Goal: Task Accomplishment & Management: Complete application form

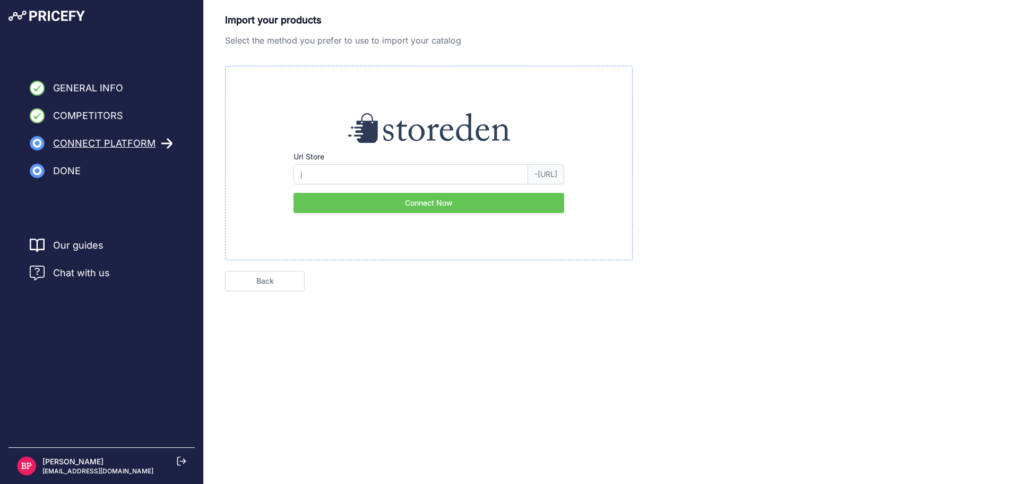
click at [94, 271] on span "Chat with us" at bounding box center [81, 272] width 57 height 15
click at [40, 271] on icon at bounding box center [37, 272] width 15 height 15
click at [176, 460] on div "Barbara P. edilzone@edilzone.com" at bounding box center [101, 465] width 169 height 19
click at [185, 461] on icon at bounding box center [182, 461] width 8 height 8
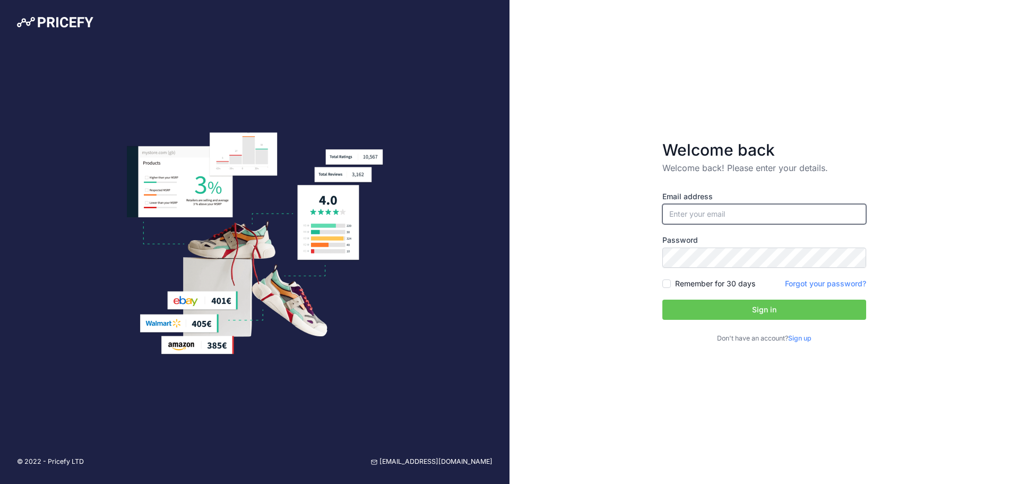
type input "[EMAIL_ADDRESS][DOMAIN_NAME]"
click at [725, 308] on button "Sign in" at bounding box center [764, 309] width 204 height 20
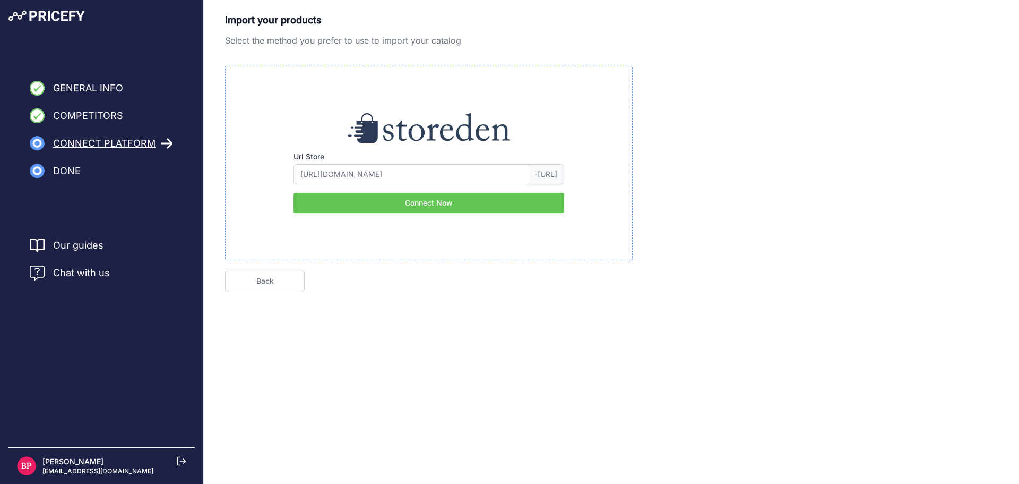
type input "edilzone"
click at [482, 207] on button "Connect Now" at bounding box center [429, 203] width 271 height 20
type input "edilzone"
click at [168, 144] on icon at bounding box center [166, 144] width 11 height 10
click at [273, 278] on link "Back" at bounding box center [265, 281] width 80 height 20
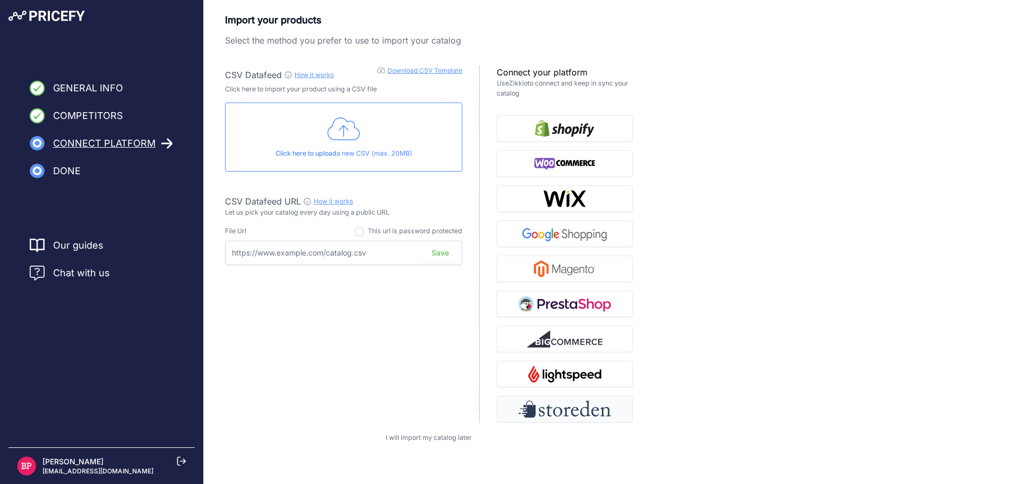
click at [579, 407] on img "button" at bounding box center [565, 408] width 92 height 17
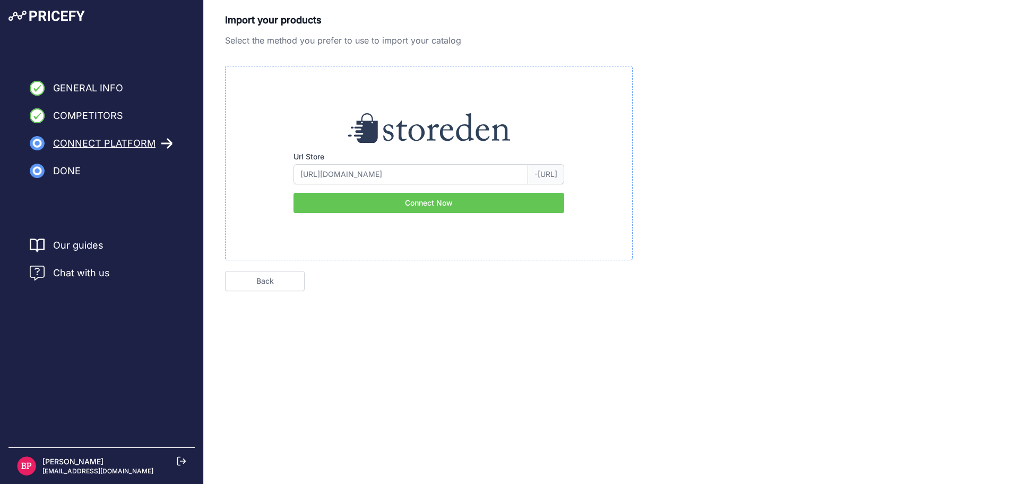
type input "edilzone"
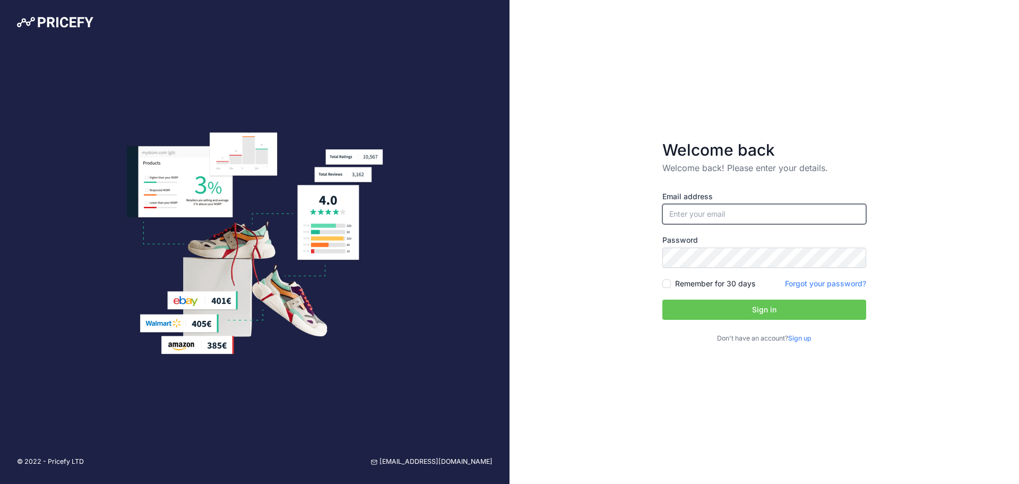
type input "[EMAIL_ADDRESS][DOMAIN_NAME]"
click at [694, 305] on button "Sign in" at bounding box center [764, 309] width 204 height 20
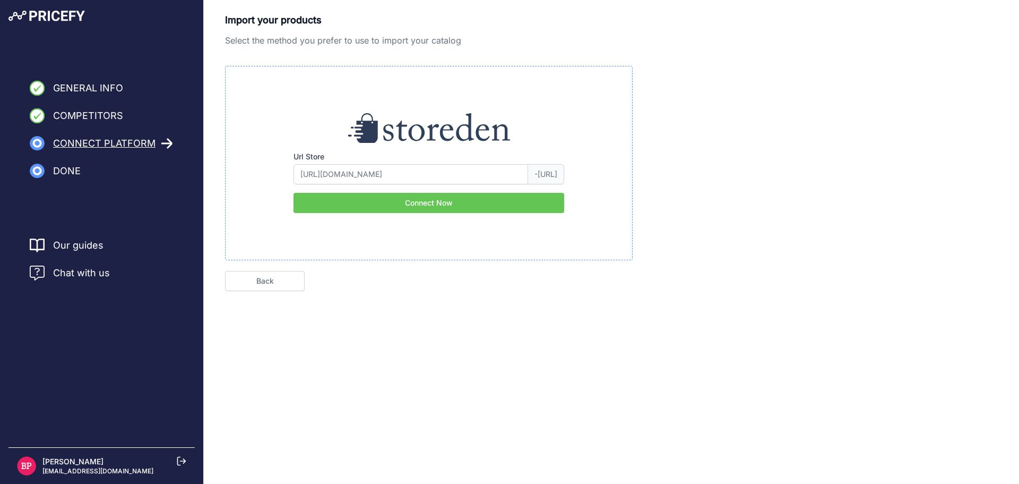
type input "edilzone"
click at [264, 283] on link "Back" at bounding box center [265, 281] width 80 height 20
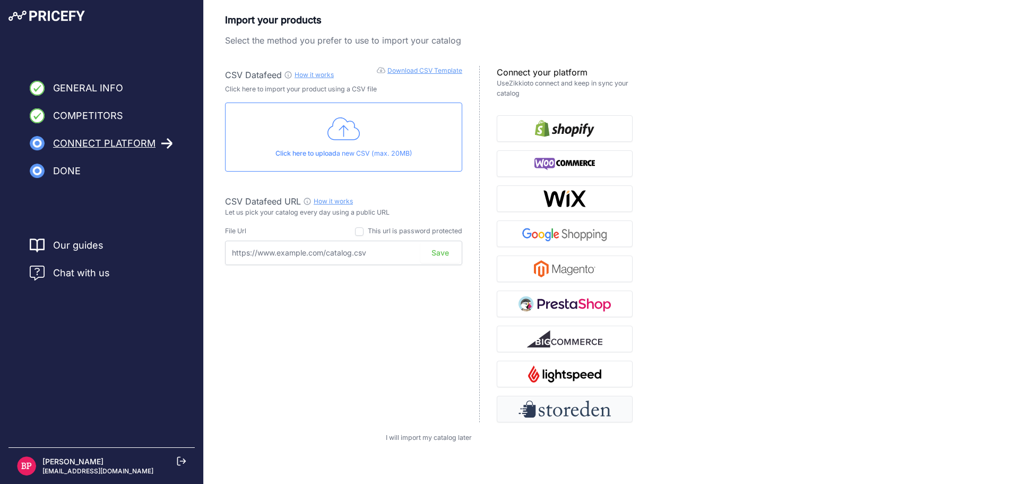
click at [565, 407] on img "button" at bounding box center [565, 408] width 92 height 17
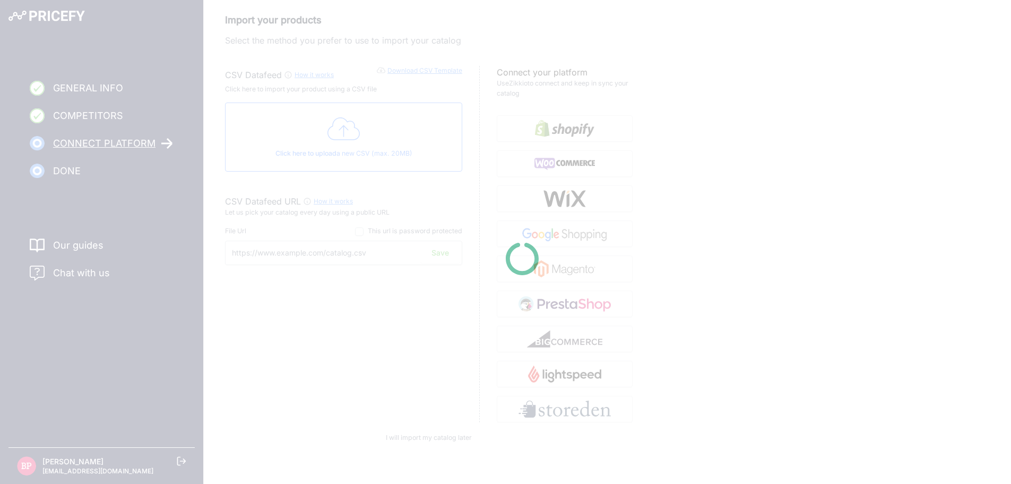
click at [341, 257] on div at bounding box center [505, 242] width 1011 height 484
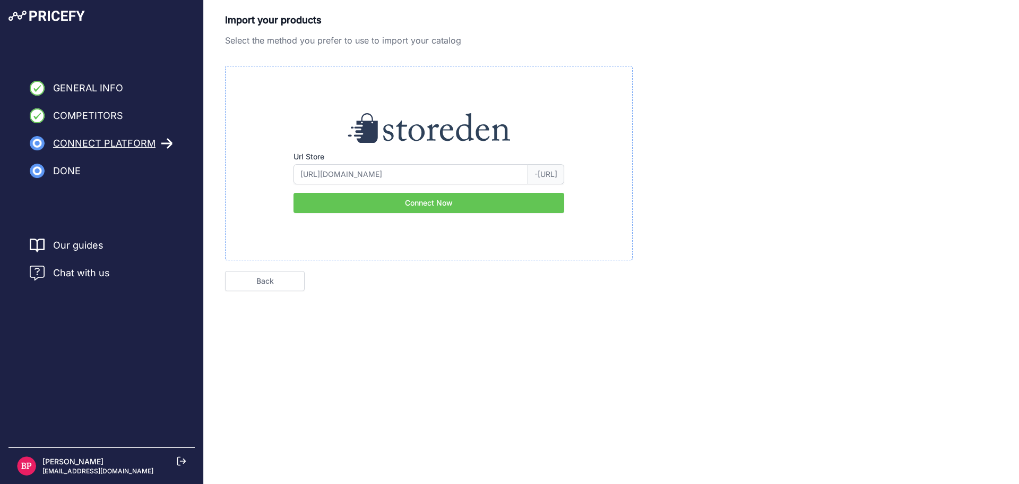
type input "edilzone"
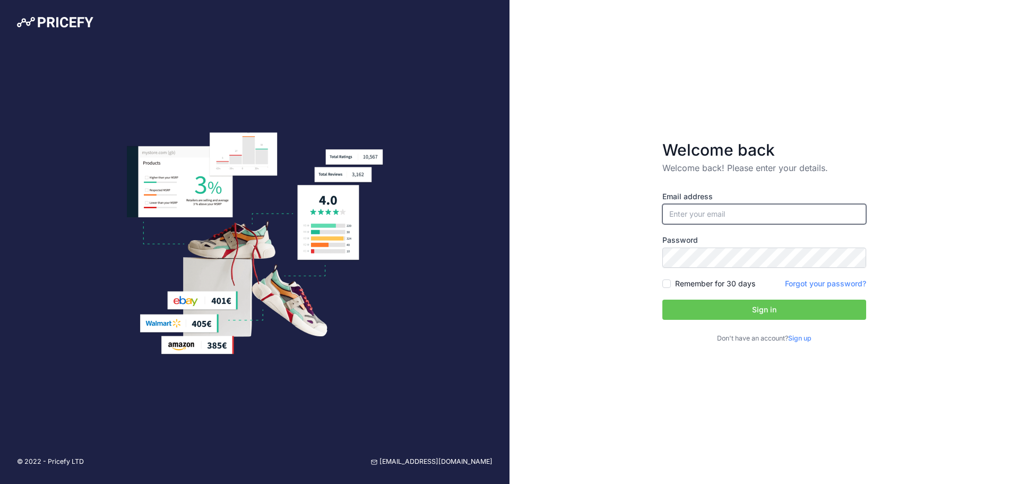
type input "[EMAIL_ADDRESS][DOMAIN_NAME]"
click at [727, 304] on button "Sign in" at bounding box center [764, 309] width 204 height 20
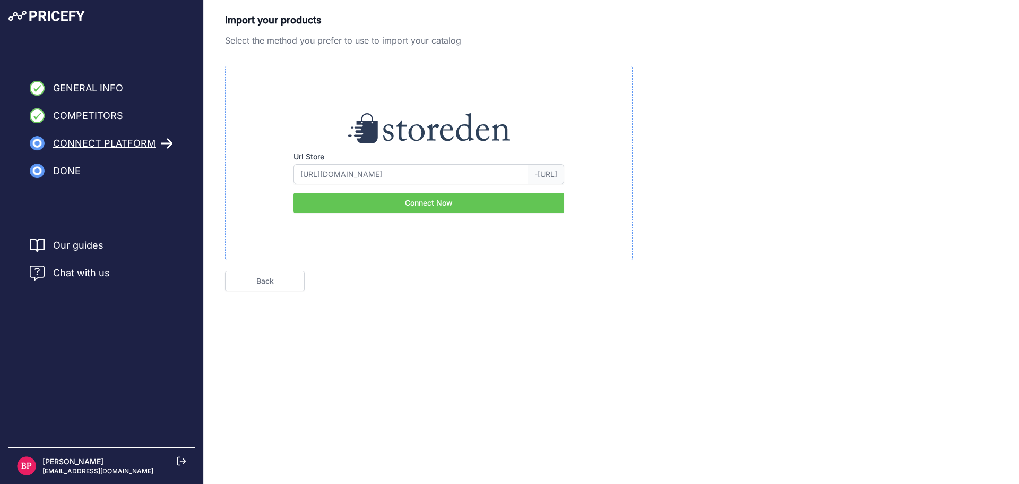
type input "edilzone"
click at [273, 277] on link "Back" at bounding box center [265, 281] width 80 height 20
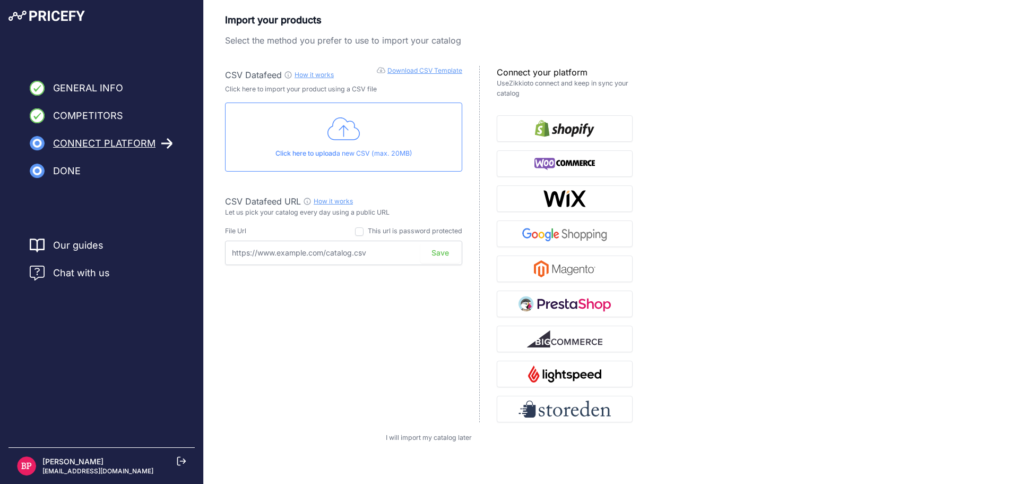
click at [327, 199] on link "How it works" at bounding box center [333, 201] width 39 height 8
click at [385, 257] on input "text" at bounding box center [343, 252] width 237 height 24
drag, startPoint x: 301, startPoint y: 199, endPoint x: 217, endPoint y: 200, distance: 83.9
click at [217, 200] on div "Import your products Select the method you prefer to use to import your catalog…" at bounding box center [607, 228] width 807 height 430
copy span "CSV Datafeed URL"
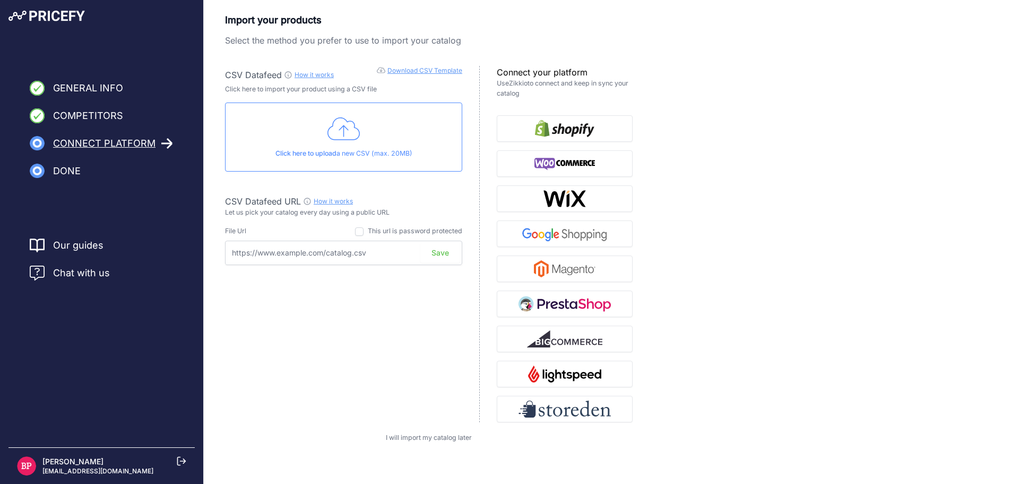
click at [307, 249] on input "text" at bounding box center [343, 252] width 237 height 24
paste input "https://edilzone.storeden.com/feed/csv"
type input "https://edilzone.storeden.com/feed/csv"
click at [443, 254] on button "Save" at bounding box center [440, 253] width 40 height 20
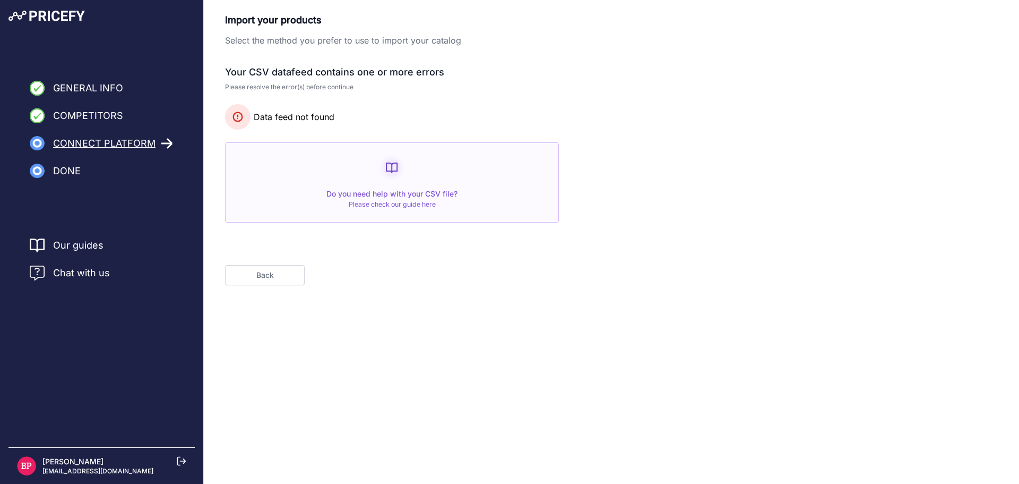
click at [260, 271] on button "Back" at bounding box center [265, 275] width 80 height 20
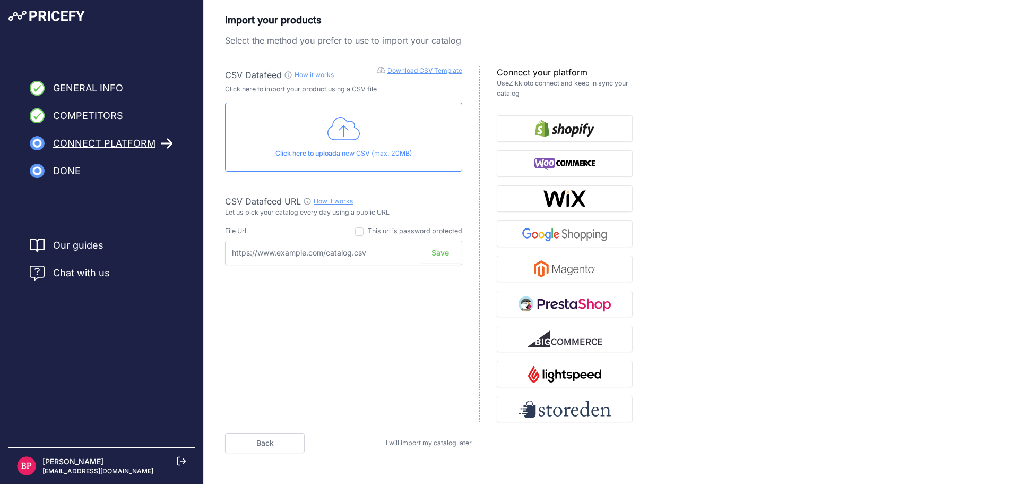
click at [335, 255] on input "text" at bounding box center [343, 252] width 237 height 24
paste input "https://www.edilzone.it/feed/csv"
type input "https://www.edilzone.it/feed/csv"
click at [444, 254] on button "Save" at bounding box center [440, 253] width 40 height 20
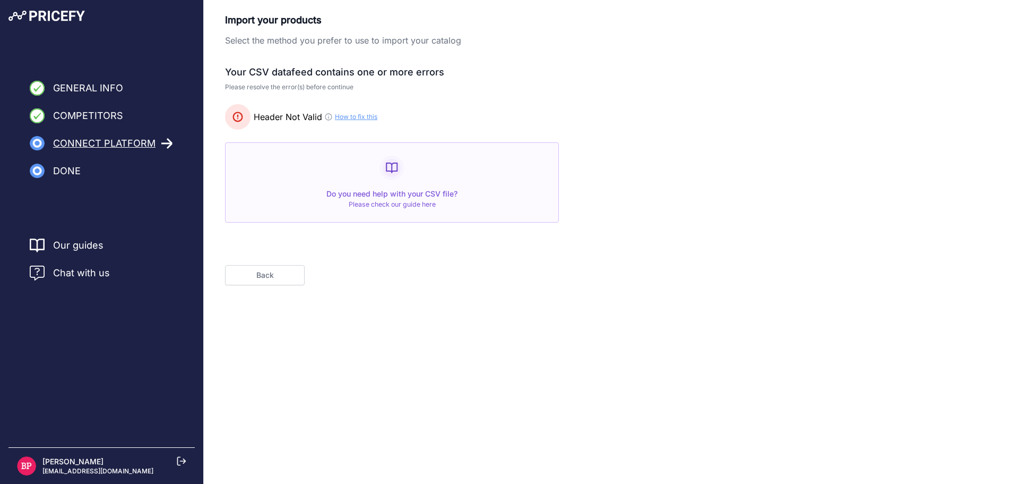
click at [84, 246] on link "Our guides" at bounding box center [78, 245] width 50 height 15
click at [112, 88] on span "General Info" at bounding box center [88, 88] width 70 height 15
click at [137, 142] on span "Connect Platform" at bounding box center [104, 143] width 102 height 15
click at [166, 145] on icon at bounding box center [167, 143] width 12 height 12
click at [282, 283] on button "Back" at bounding box center [265, 275] width 80 height 20
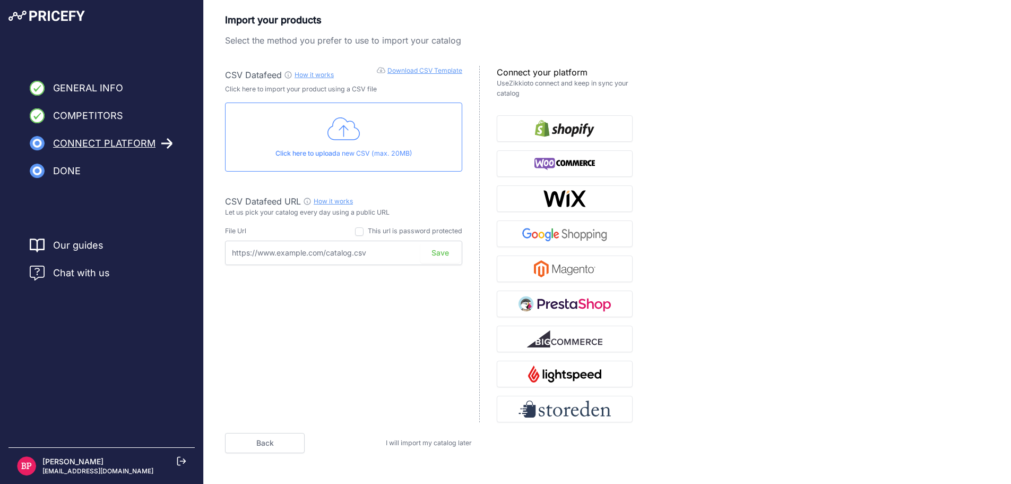
click at [358, 140] on icon at bounding box center [343, 129] width 33 height 27
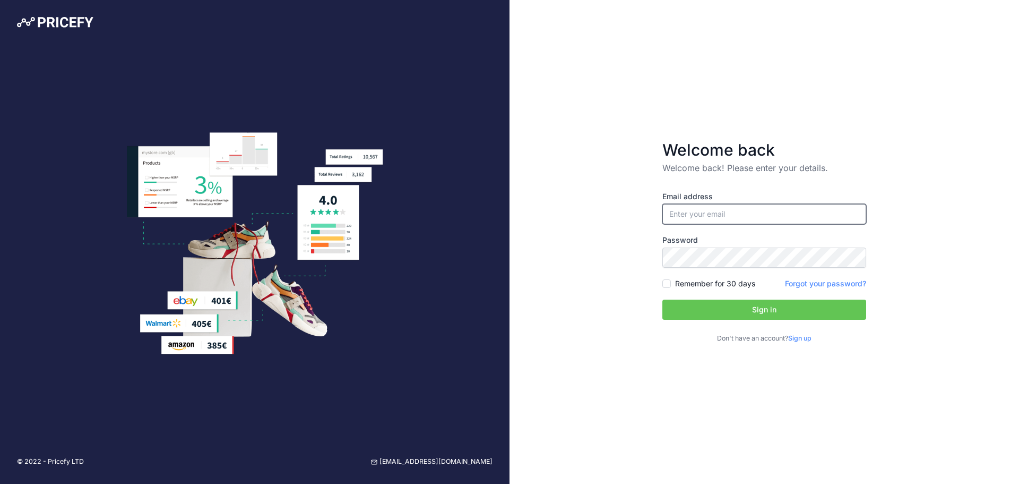
type input "[EMAIL_ADDRESS][DOMAIN_NAME]"
click at [720, 314] on button "Sign in" at bounding box center [764, 309] width 204 height 20
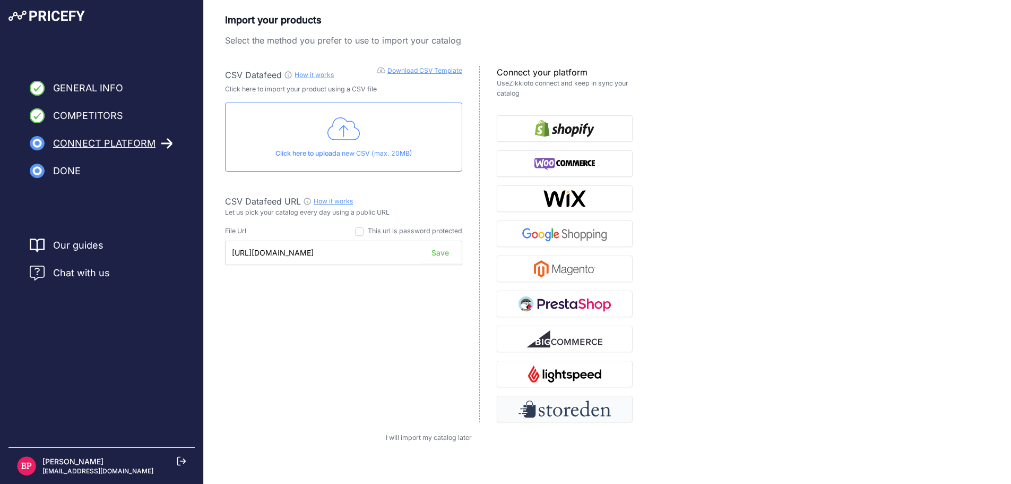
click at [598, 417] on img "button" at bounding box center [565, 408] width 92 height 17
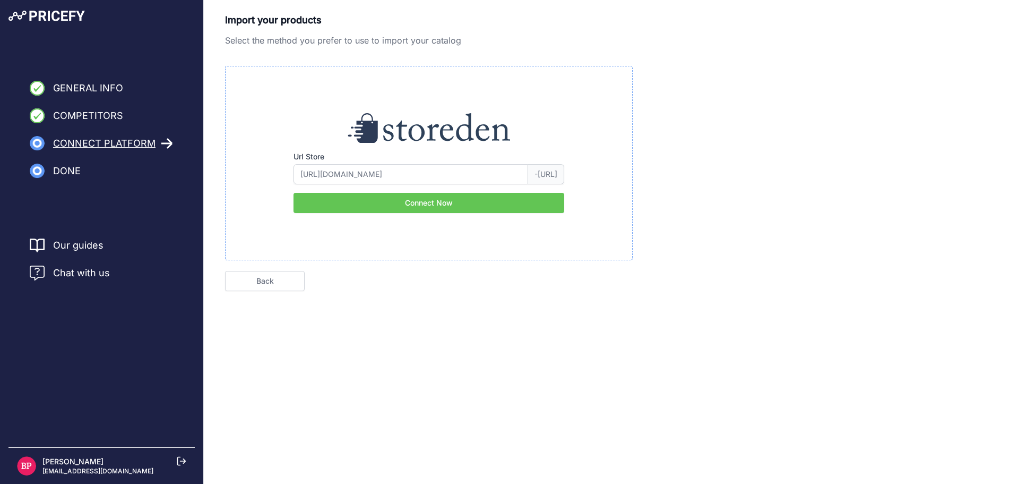
type input "edilzone"
click at [377, 174] on input "edilzone" at bounding box center [411, 174] width 235 height 20
click at [739, 194] on div "Import your products Select the method you prefer to use to import your catalog…" at bounding box center [611, 152] width 773 height 278
click at [528, 169] on span "-backoffice.storeden.com" at bounding box center [546, 174] width 36 height 20
click at [477, 204] on button "Connect Now" at bounding box center [429, 203] width 271 height 20
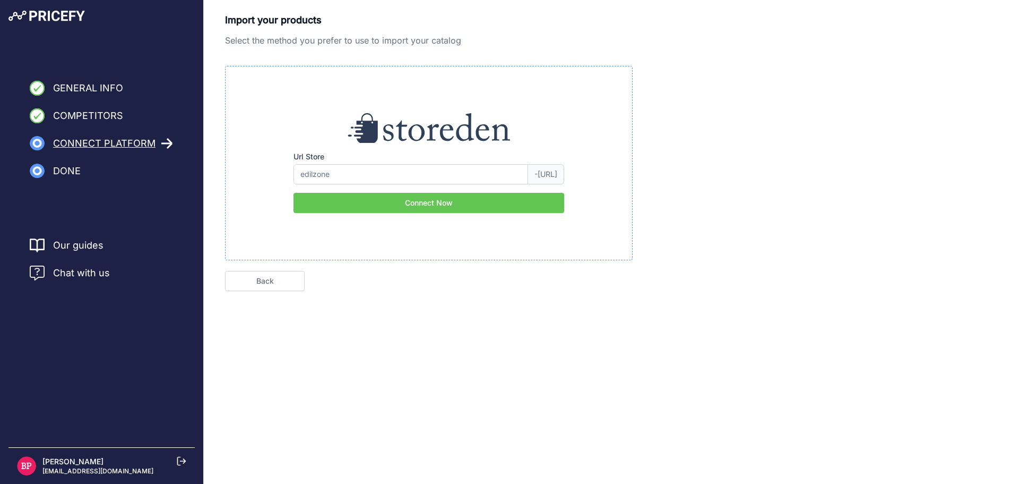
click at [66, 16] on img at bounding box center [46, 16] width 76 height 11
type input "edilzone"
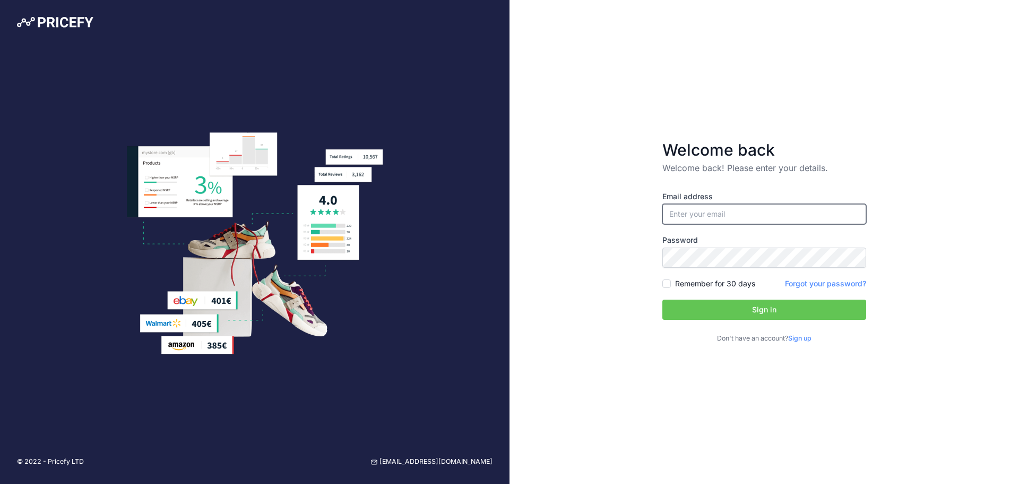
type input "[EMAIL_ADDRESS][DOMAIN_NAME]"
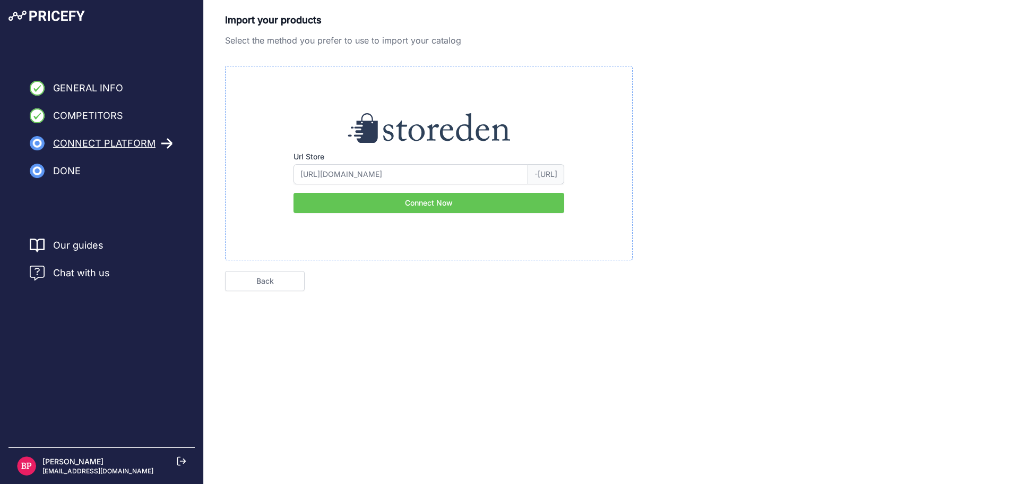
type input "edilzone"
